Goal: Navigation & Orientation: Find specific page/section

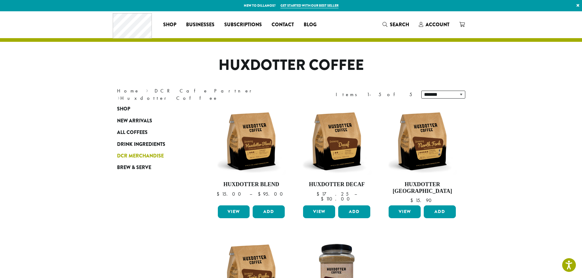
click at [140, 156] on span "DCR Merchandise" at bounding box center [140, 156] width 47 height 8
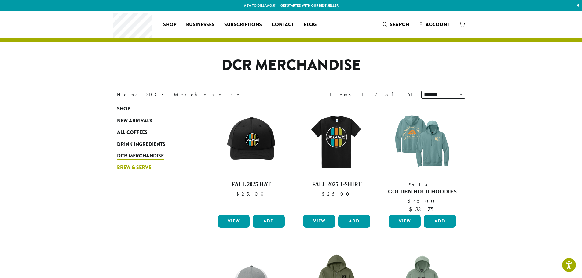
click at [143, 166] on span "Brew & Serve" at bounding box center [134, 168] width 34 height 8
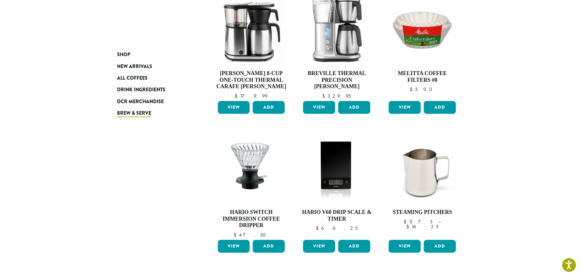
scroll to position [400, 0]
